Goal: Information Seeking & Learning: Learn about a topic

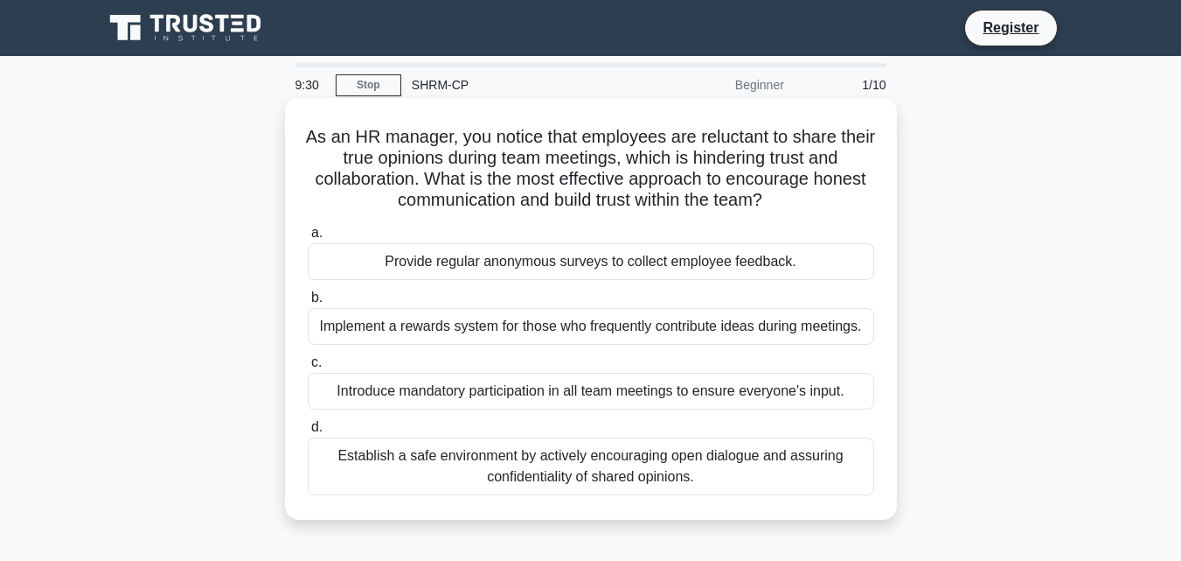
click at [362, 460] on div "Establish a safe environment by actively encouraging open dialogue and assuring…" at bounding box center [591, 466] width 567 height 58
click at [311, 429] on span "d." at bounding box center [316, 426] width 11 height 15
click at [308, 429] on input "d. Establish a safe environment by actively encouraging open dialogue and assur…" at bounding box center [308, 426] width 0 height 11
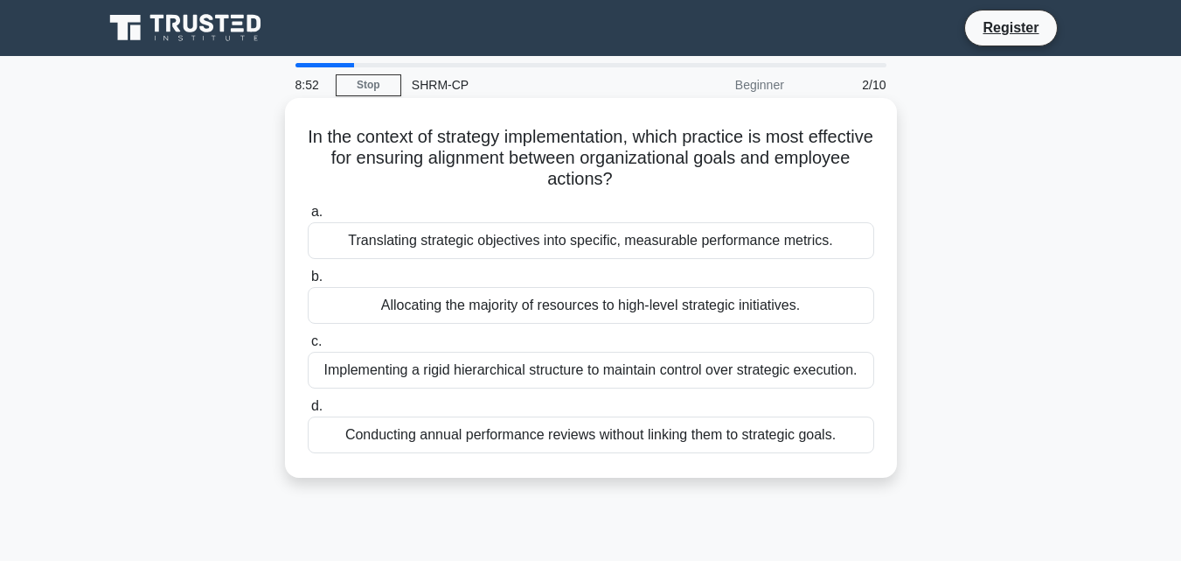
click at [316, 348] on span "c." at bounding box center [316, 340] width 10 height 15
click at [308, 347] on input "c. Implementing a rigid hierarchical structure to maintain control over strateg…" at bounding box center [308, 341] width 0 height 11
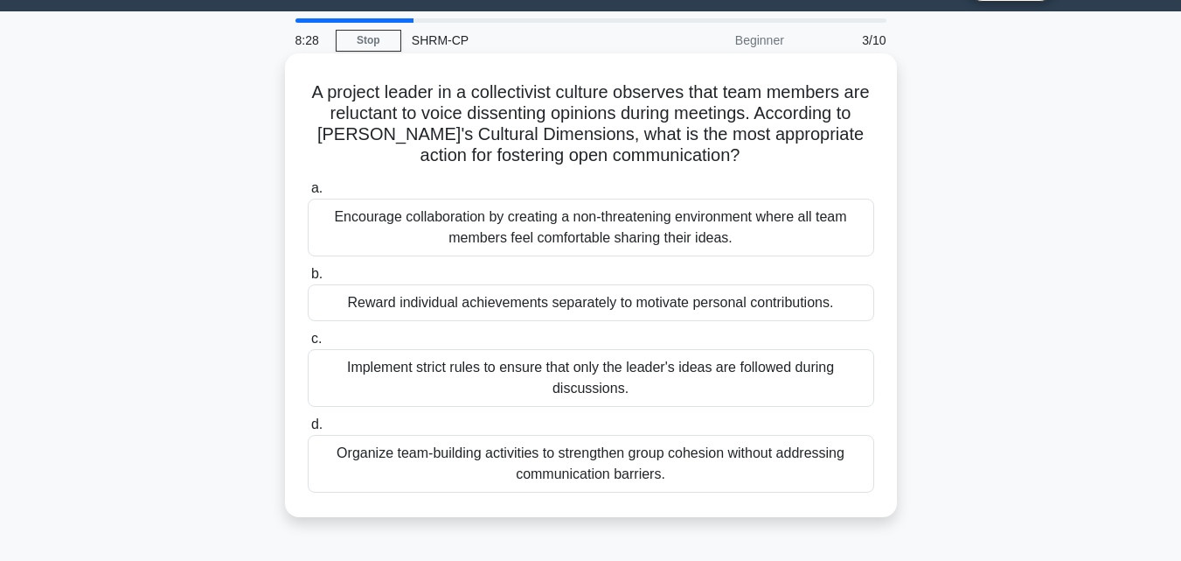
scroll to position [87, 0]
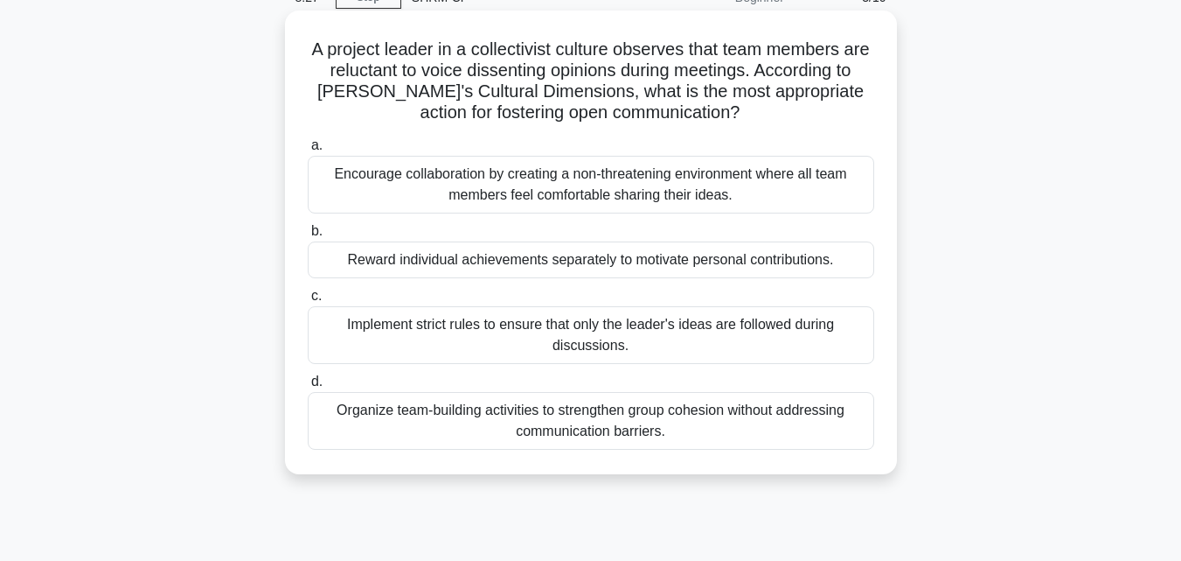
click at [323, 289] on label "c. Implement strict rules to ensure that only the leader's ideas are followed d…" at bounding box center [591, 324] width 567 height 79
click at [308, 290] on input "c. Implement strict rules to ensure that only the leader's ideas are followed d…" at bounding box center [308, 295] width 0 height 11
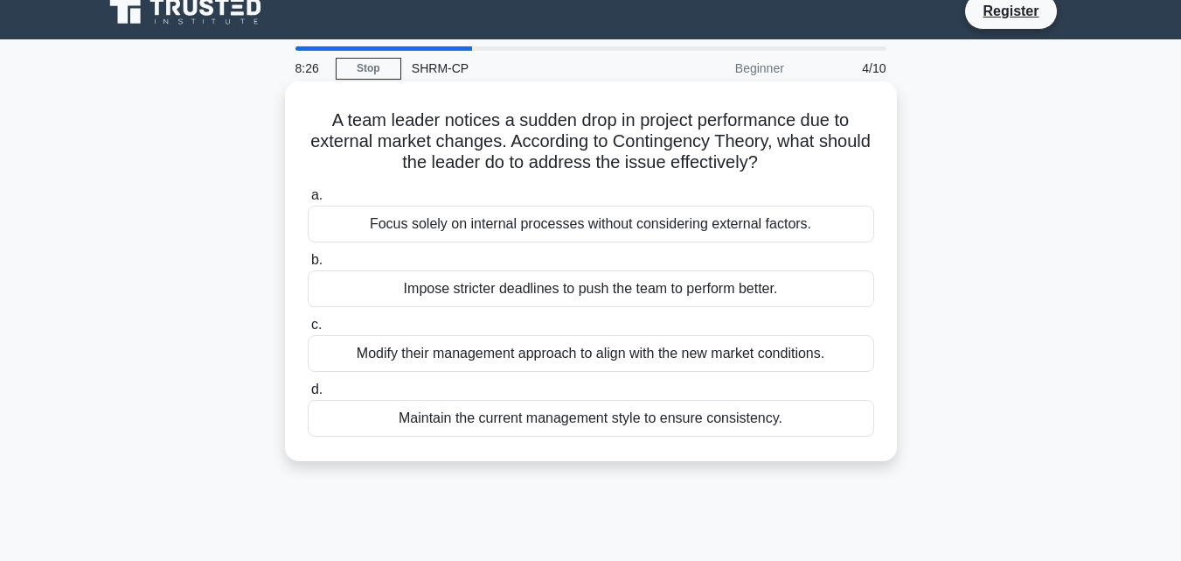
scroll to position [0, 0]
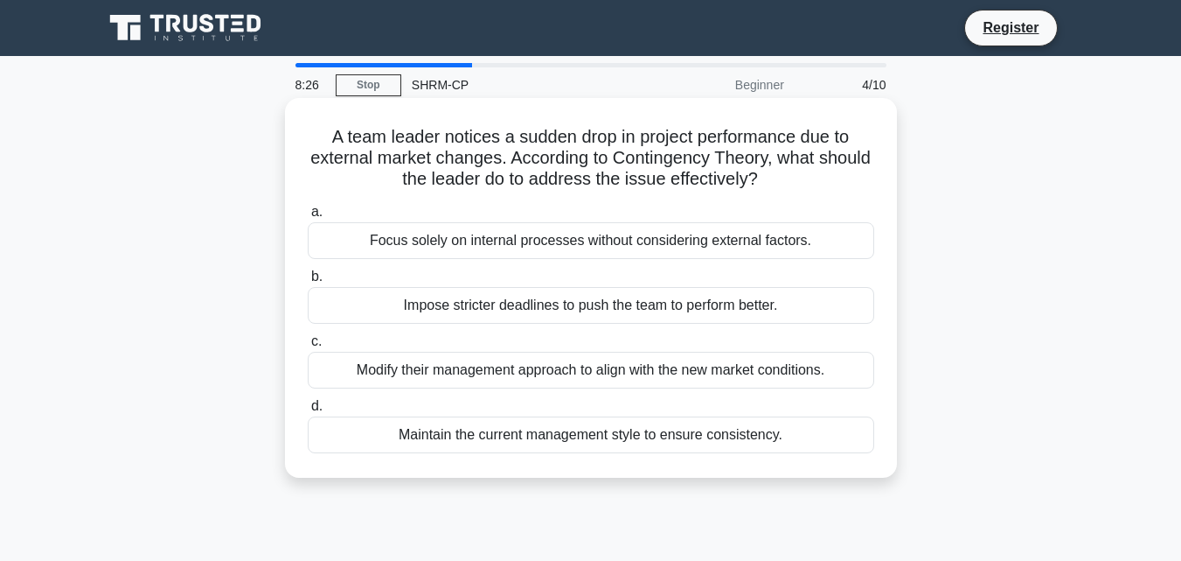
click at [317, 330] on div "a. Focus solely on internal processes without considering external factors. b. …" at bounding box center [591, 327] width 588 height 259
click at [320, 283] on span "b." at bounding box center [316, 275] width 11 height 15
click at [308, 282] on input "b. Impose stricter deadlines to push the team to perform better." at bounding box center [308, 276] width 0 height 11
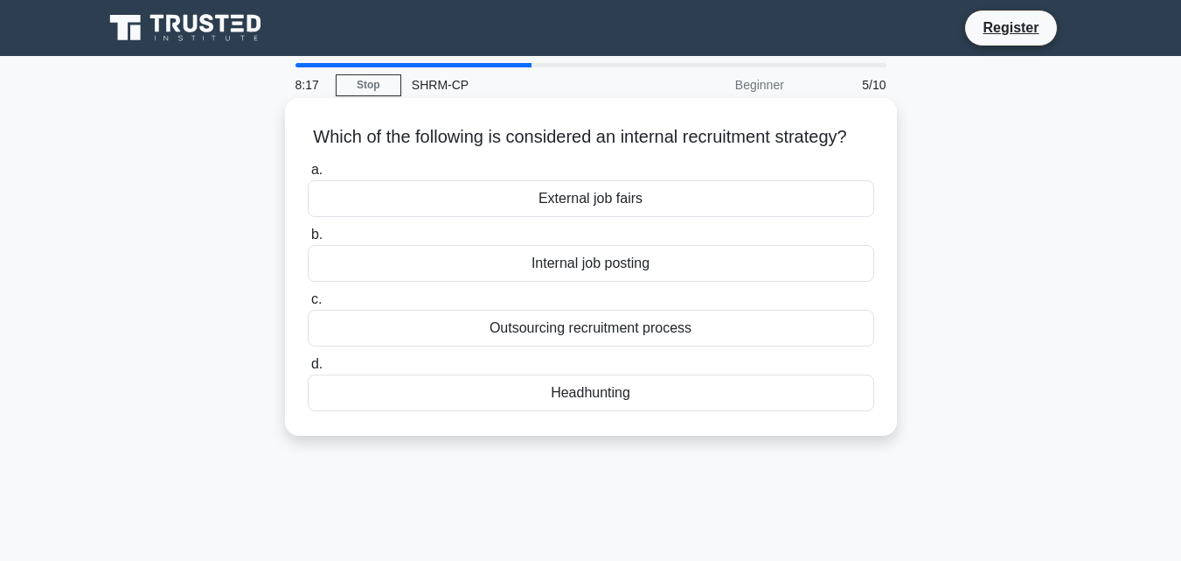
click at [313, 241] on span "b." at bounding box center [316, 233] width 11 height 15
click at [308, 240] on input "b. Internal job posting" at bounding box center [308, 234] width 0 height 11
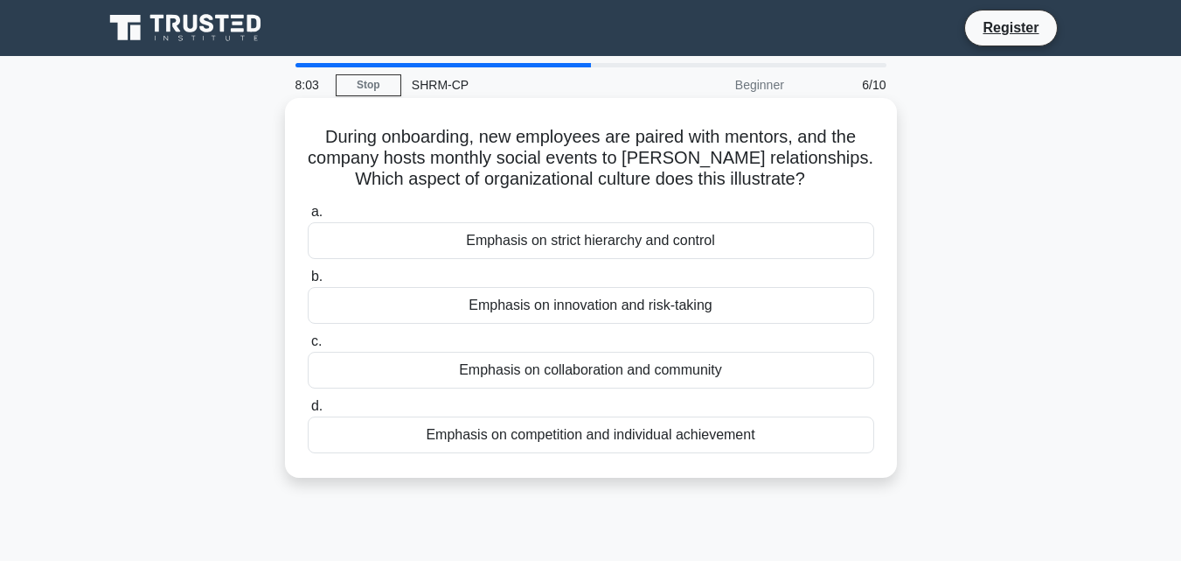
click at [314, 343] on span "c." at bounding box center [316, 340] width 10 height 15
click at [308, 343] on input "c. Emphasis on collaboration and community" at bounding box center [308, 341] width 0 height 11
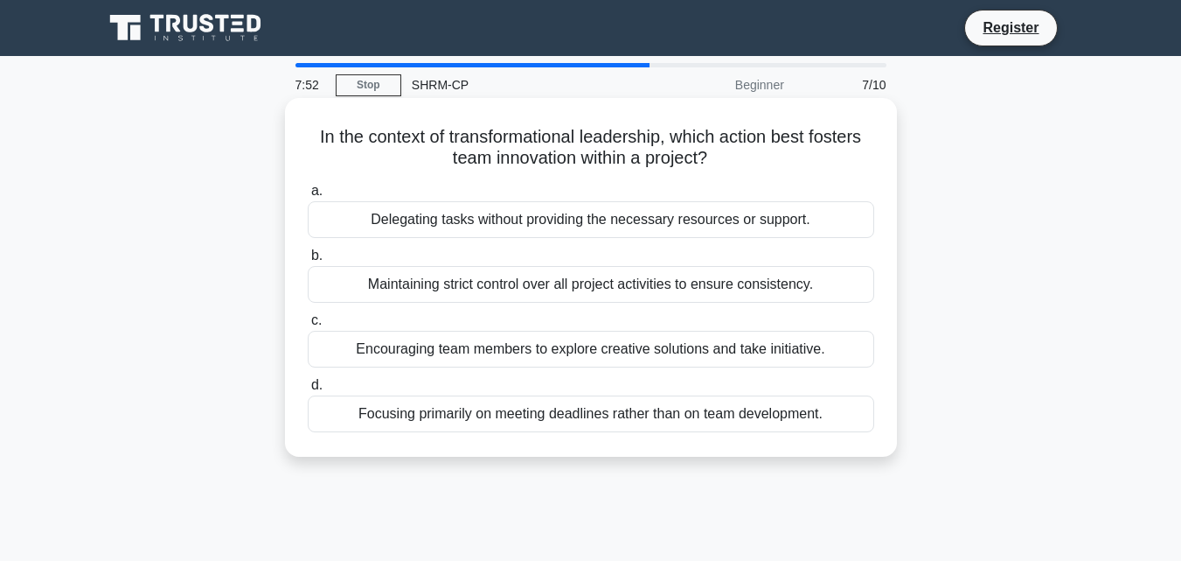
click at [310, 199] on label "a. Delegating tasks without providing the necessary resources or support." at bounding box center [591, 209] width 567 height 58
click at [319, 197] on span "a." at bounding box center [316, 190] width 11 height 15
click at [308, 197] on input "a. Delegating tasks without providing the necessary resources or support." at bounding box center [308, 190] width 0 height 11
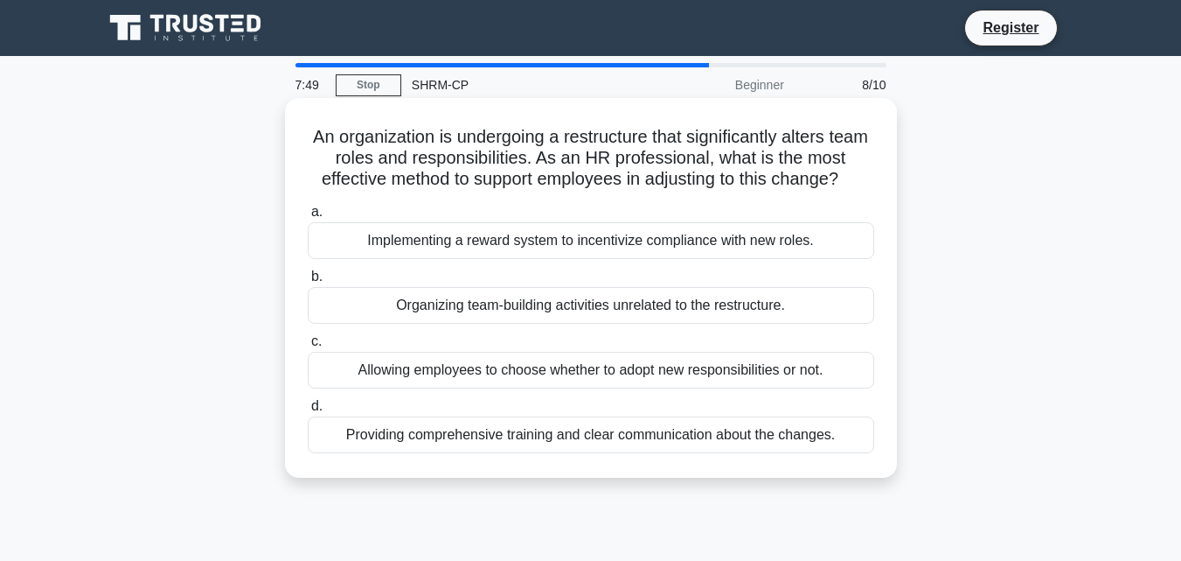
click at [324, 296] on div "Organizing team-building activities unrelated to the restructure." at bounding box center [591, 305] width 567 height 37
click at [308, 282] on input "b. Organizing team-building activities unrelated to the restructure." at bounding box center [308, 276] width 0 height 11
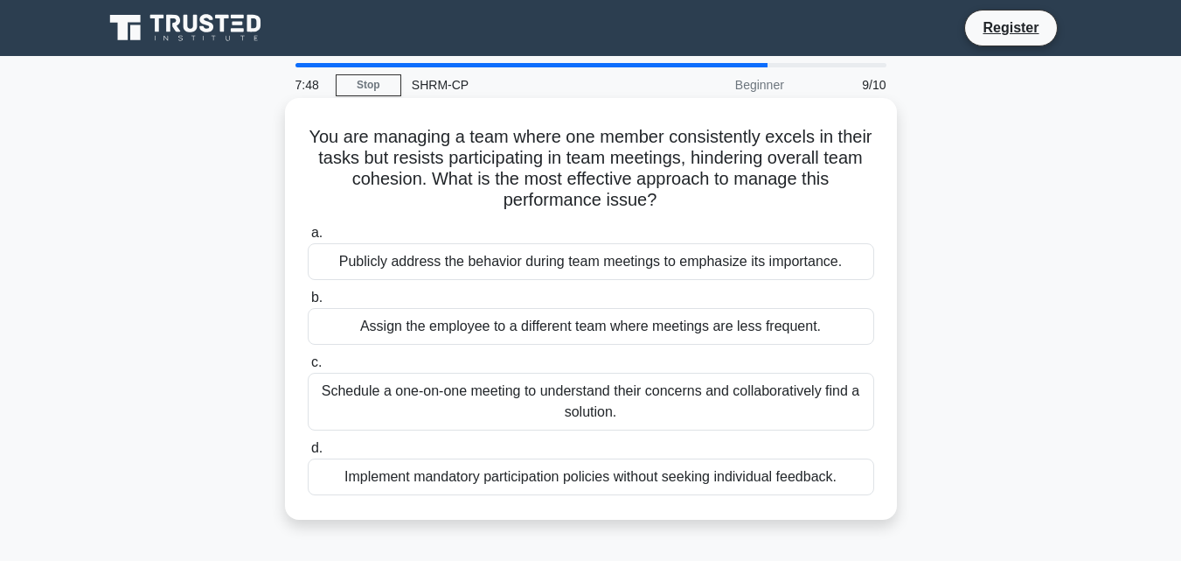
click at [324, 240] on label "a. Publicly address the behavior during team meetings to emphasize its importan…" at bounding box center [591, 251] width 567 height 58
click at [308, 239] on input "a. Publicly address the behavior during team meetings to emphasize its importan…" at bounding box center [308, 232] width 0 height 11
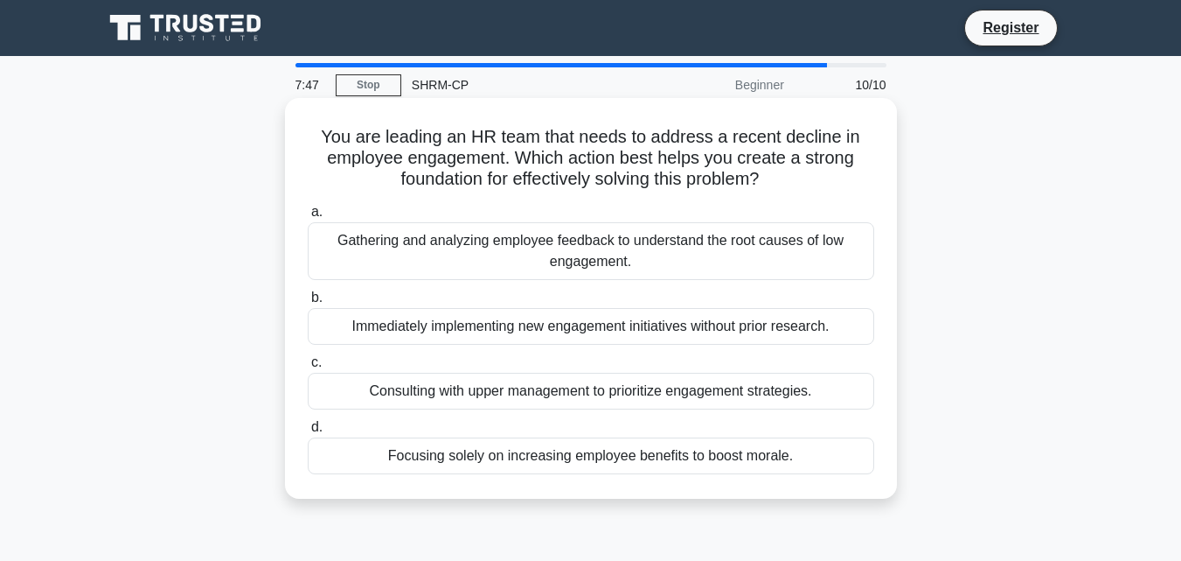
click at [317, 352] on div "a. Gathering and analyzing employee feedback to understand the root causes of l…" at bounding box center [591, 338] width 588 height 280
click at [317, 366] on span "c." at bounding box center [316, 361] width 10 height 15
click at [308, 366] on input "c. Consulting with upper management to prioritize engagement strategies." at bounding box center [308, 362] width 0 height 11
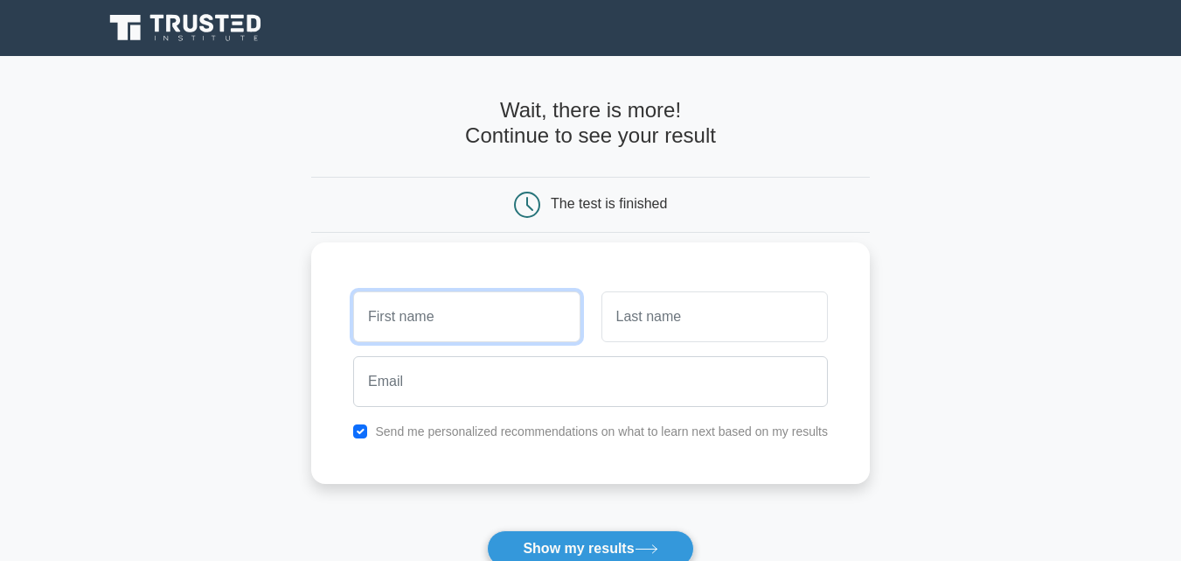
click at [370, 322] on input "text" at bounding box center [466, 316] width 226 height 51
type input "Zohra"
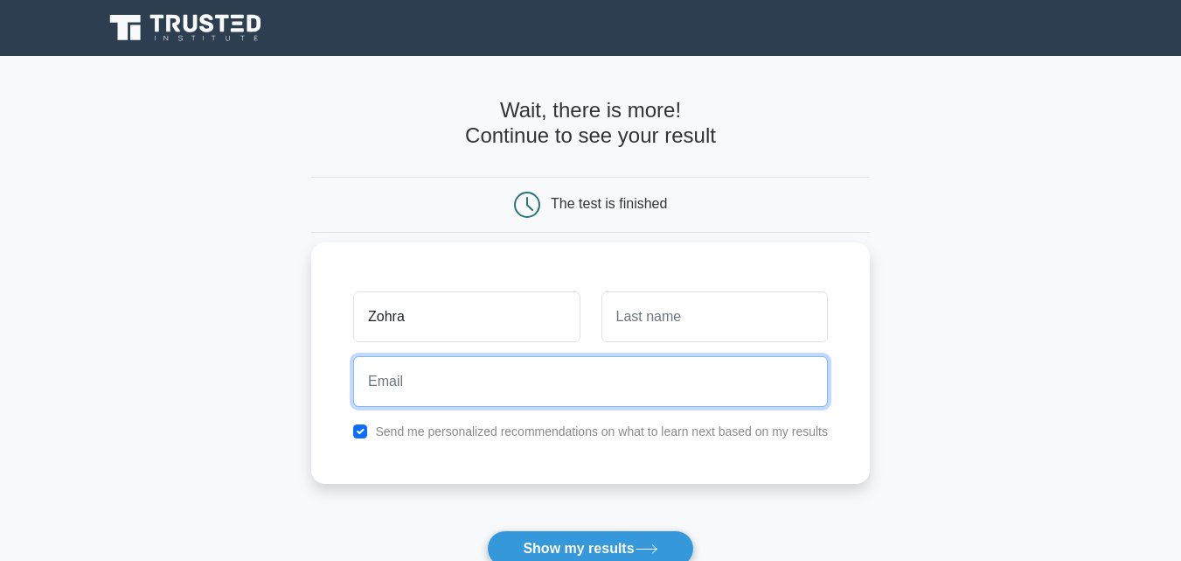
click at [449, 382] on input "email" at bounding box center [590, 381] width 475 height 51
type input "zohra.ahmadli1004@gmail.com"
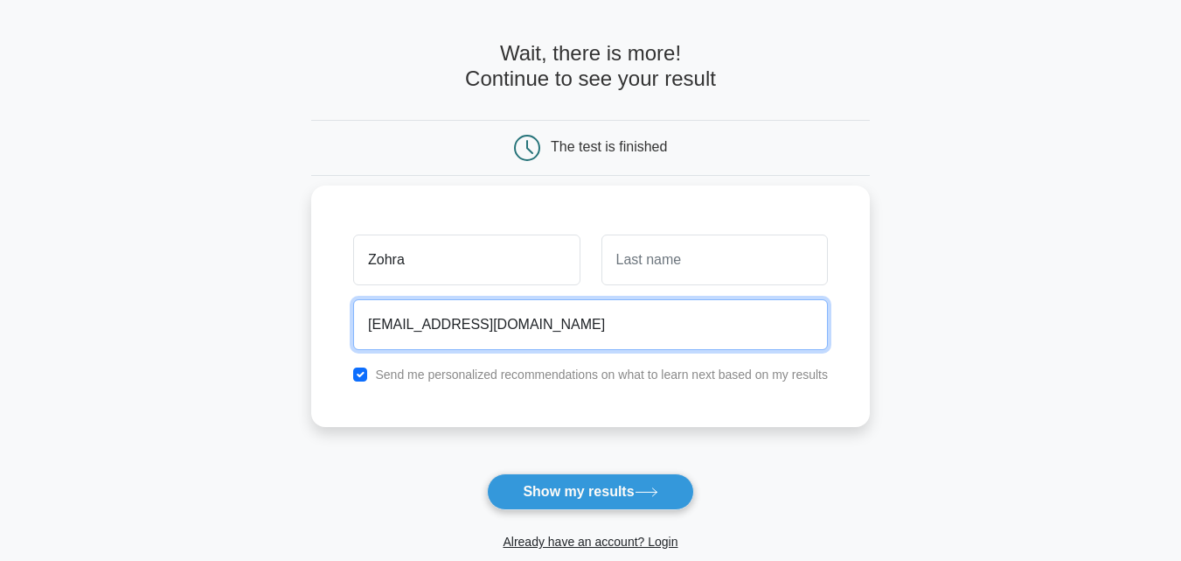
scroll to position [87, 0]
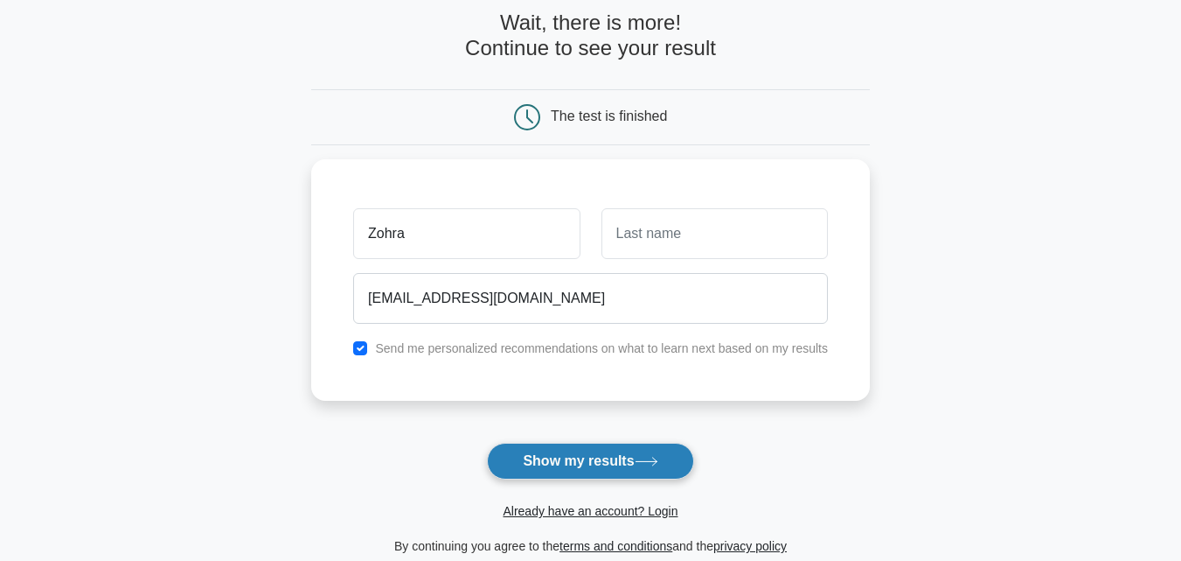
click at [595, 464] on button "Show my results" at bounding box center [590, 460] width 206 height 37
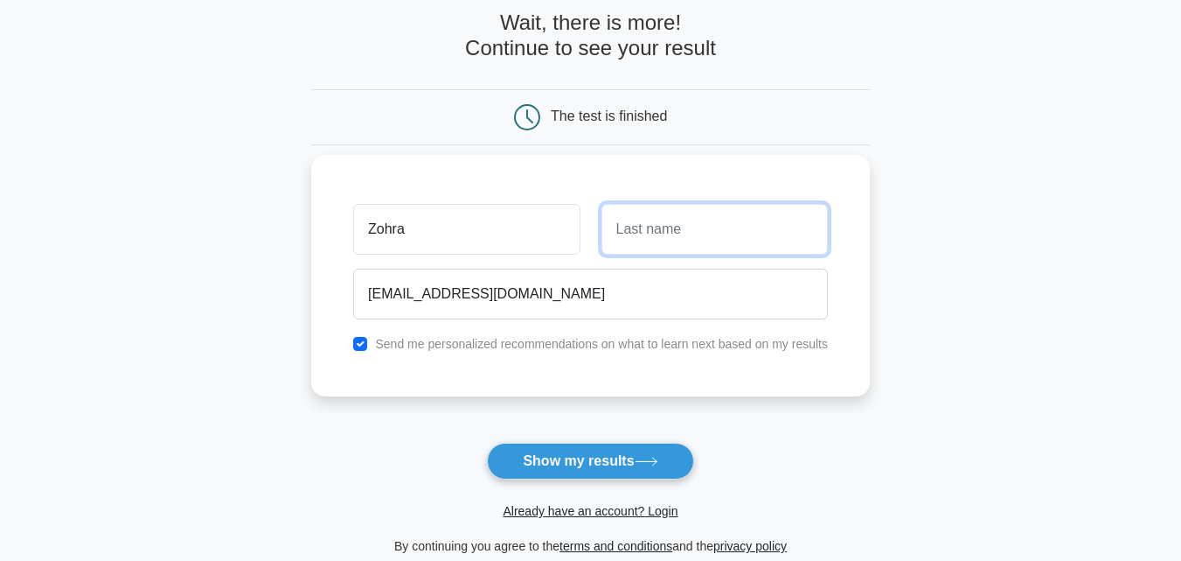
click at [708, 230] on input "text" at bounding box center [715, 229] width 226 height 51
type input "Ahmadli"
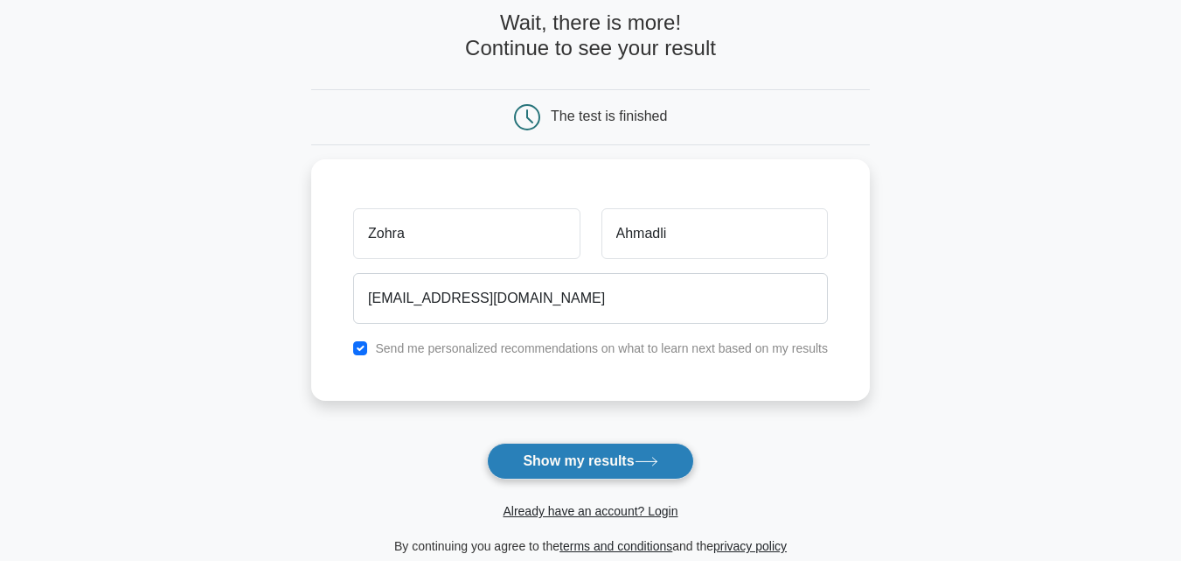
click at [589, 462] on button "Show my results" at bounding box center [590, 460] width 206 height 37
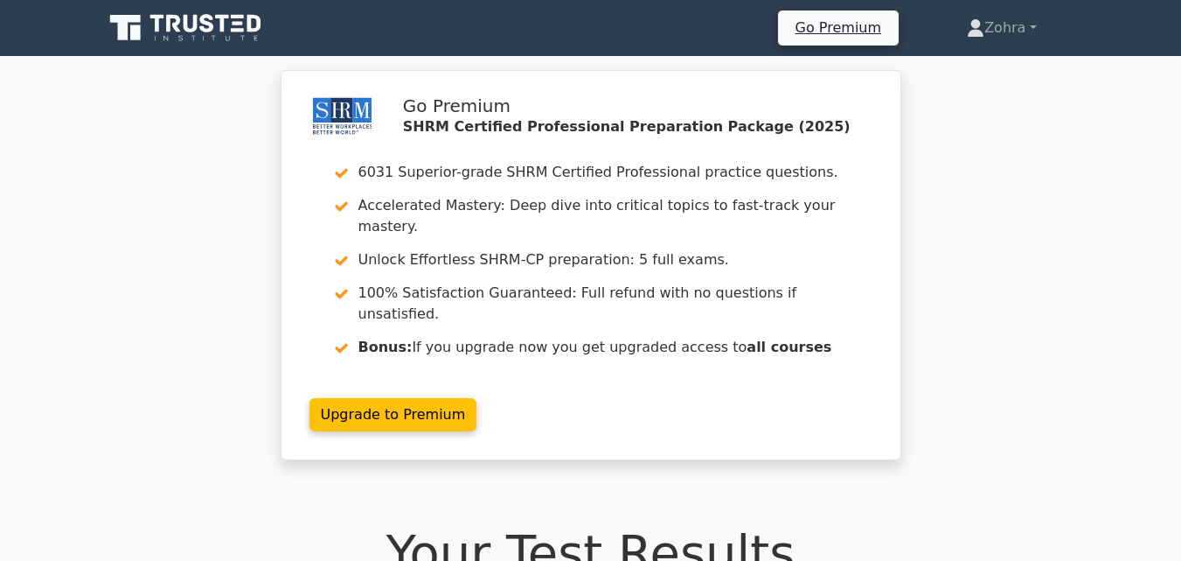
click at [199, 34] on icon at bounding box center [187, 27] width 168 height 33
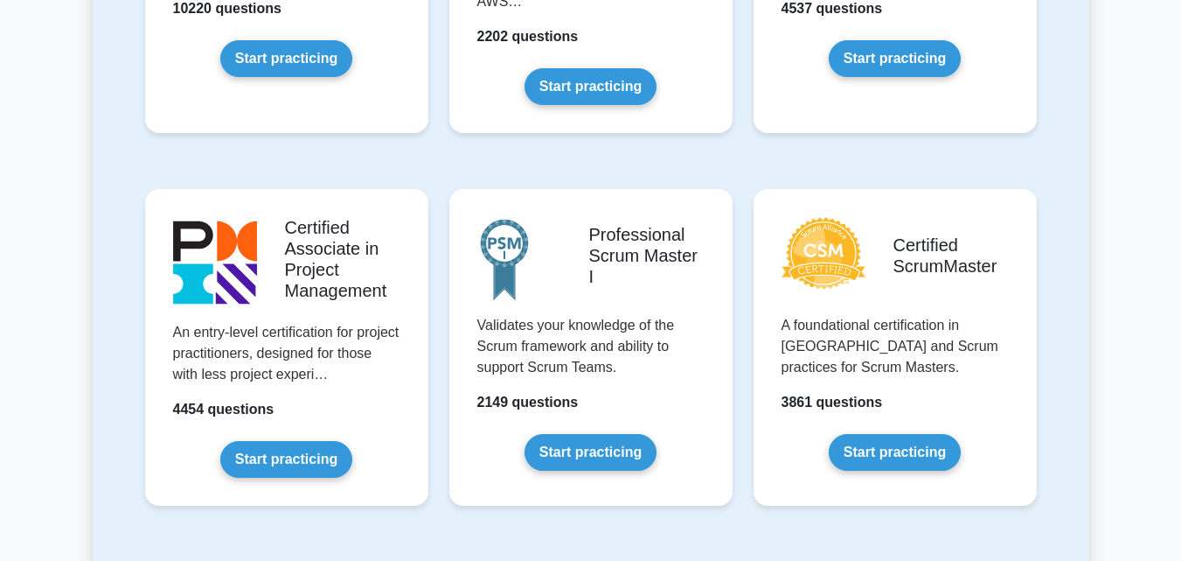
scroll to position [787, 0]
